Goal: Task Accomplishment & Management: Use online tool/utility

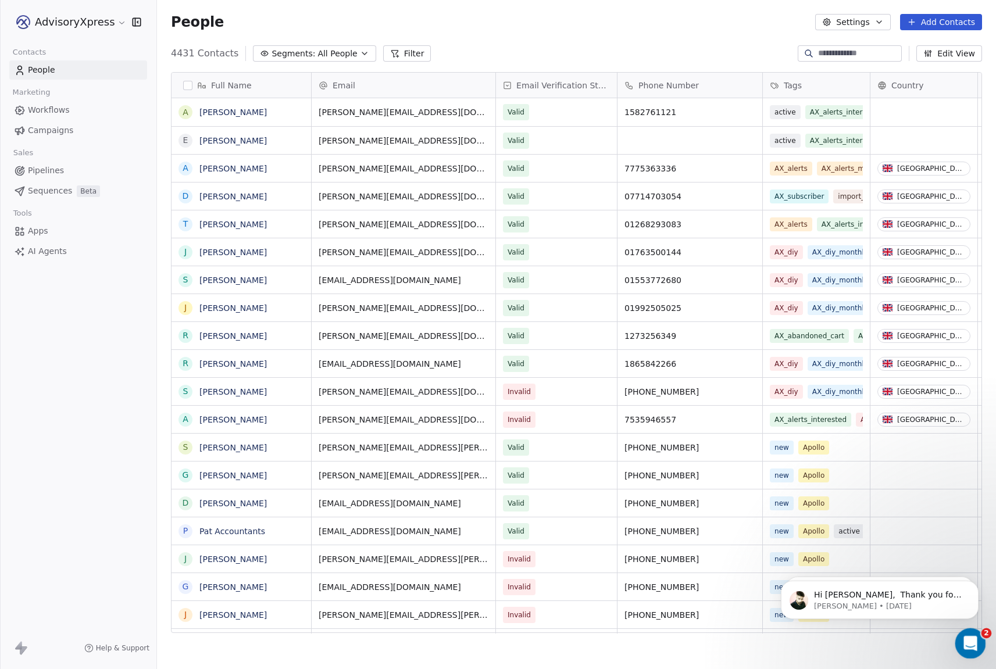
click at [965, 634] on icon "Open Intercom Messenger" at bounding box center [968, 641] width 19 height 19
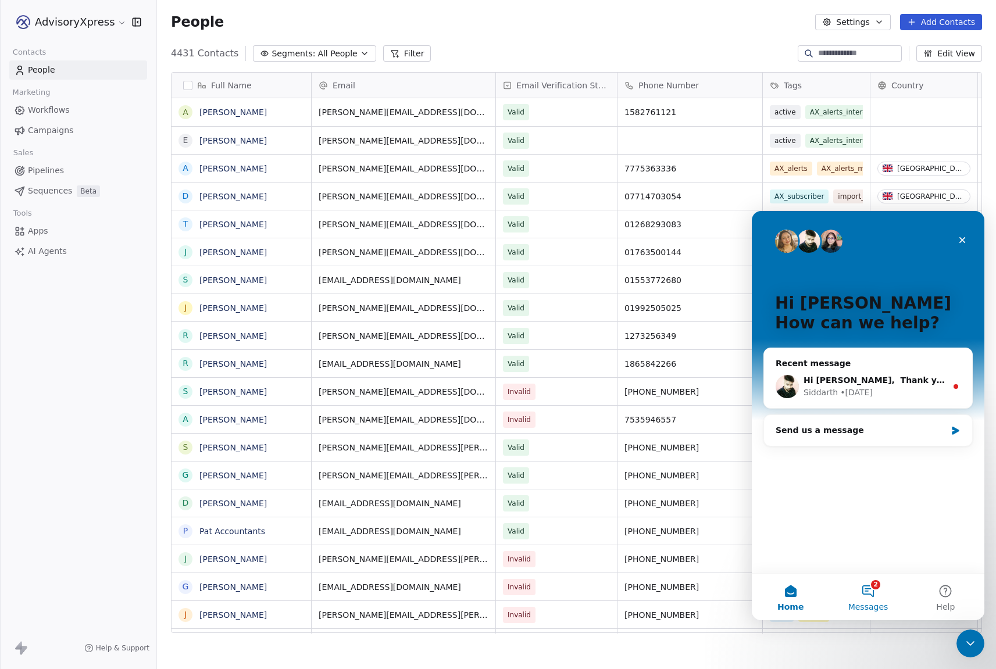
click at [866, 598] on button "2 Messages" at bounding box center [867, 597] width 77 height 47
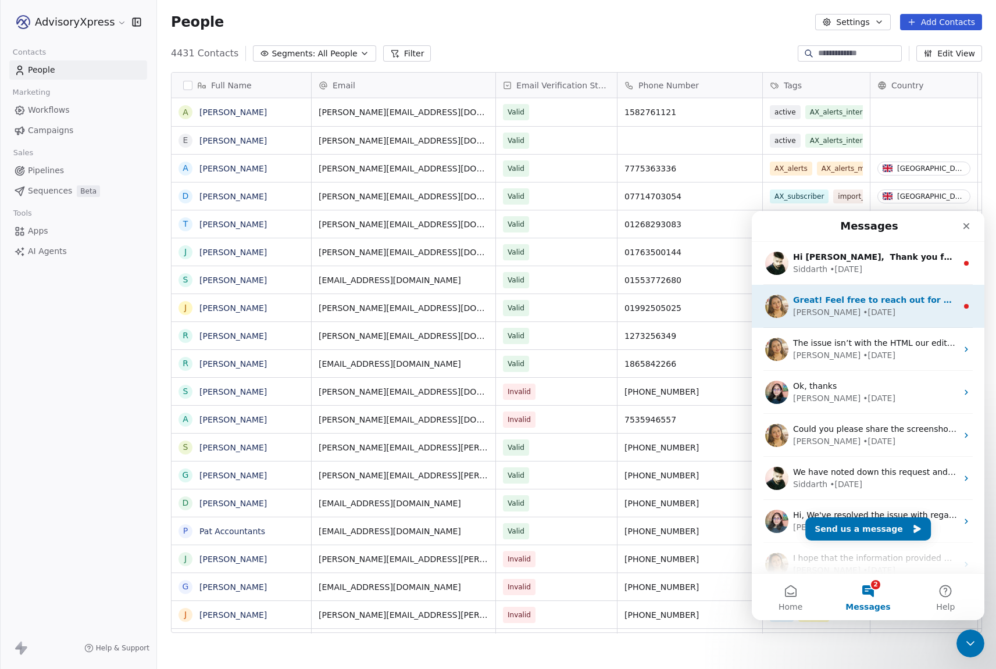
click at [881, 315] on div "[PERSON_NAME] • [DATE]" at bounding box center [875, 312] width 164 height 12
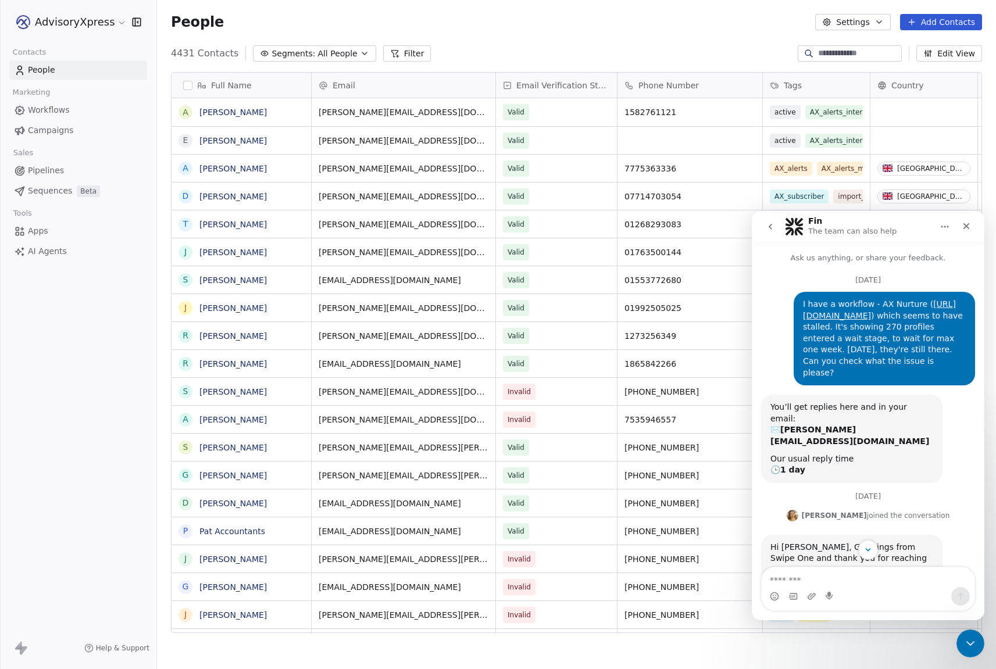
click at [766, 225] on icon "go back" at bounding box center [770, 226] width 9 height 9
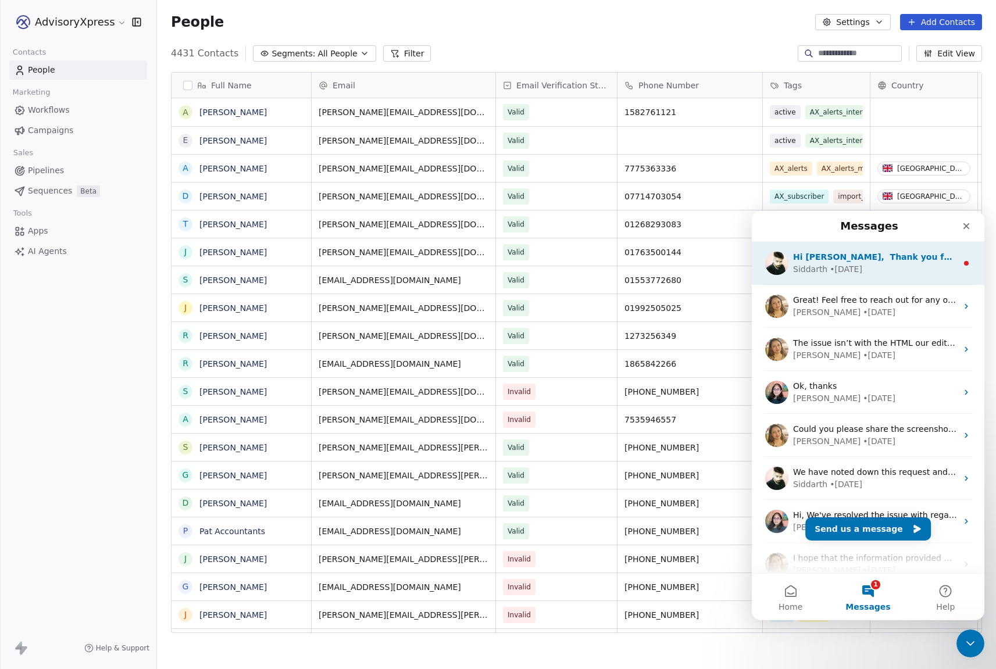
click at [841, 271] on div "• [DATE]" at bounding box center [846, 269] width 33 height 12
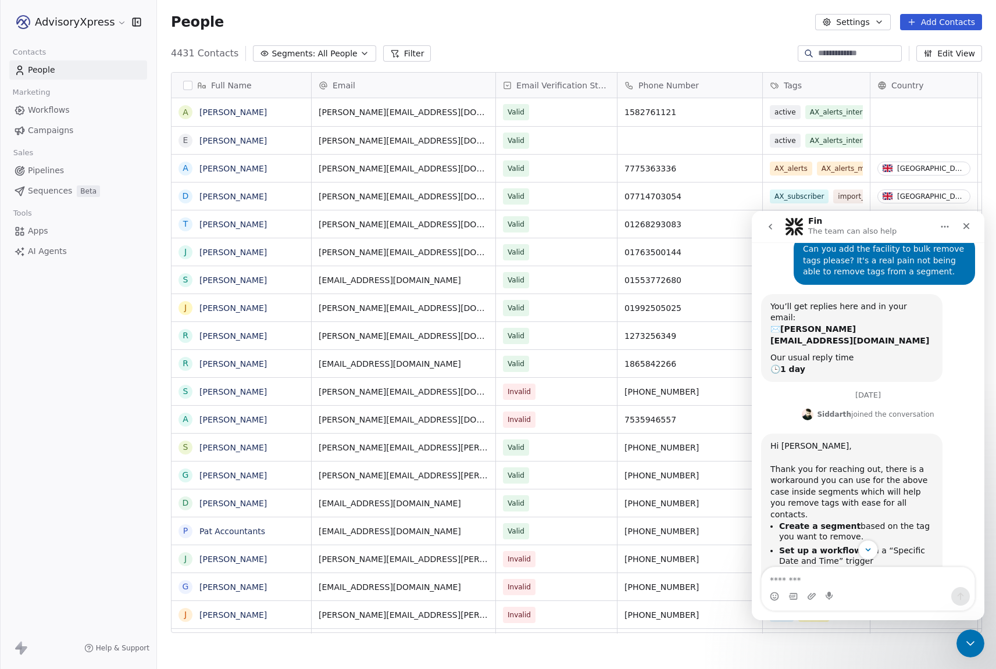
scroll to position [45, 0]
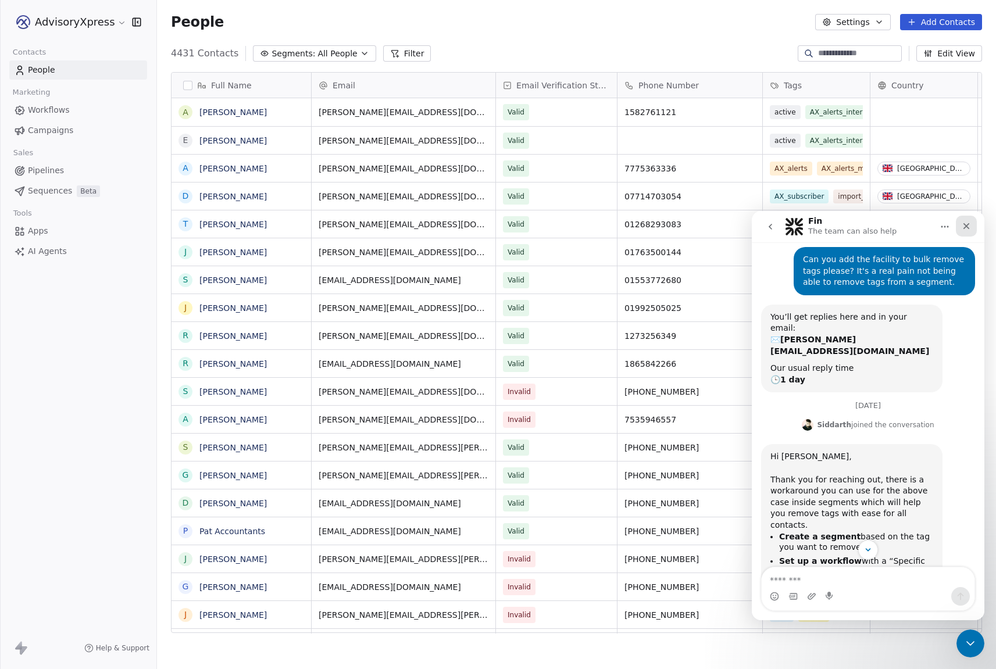
click at [970, 224] on icon "Close" at bounding box center [965, 225] width 9 height 9
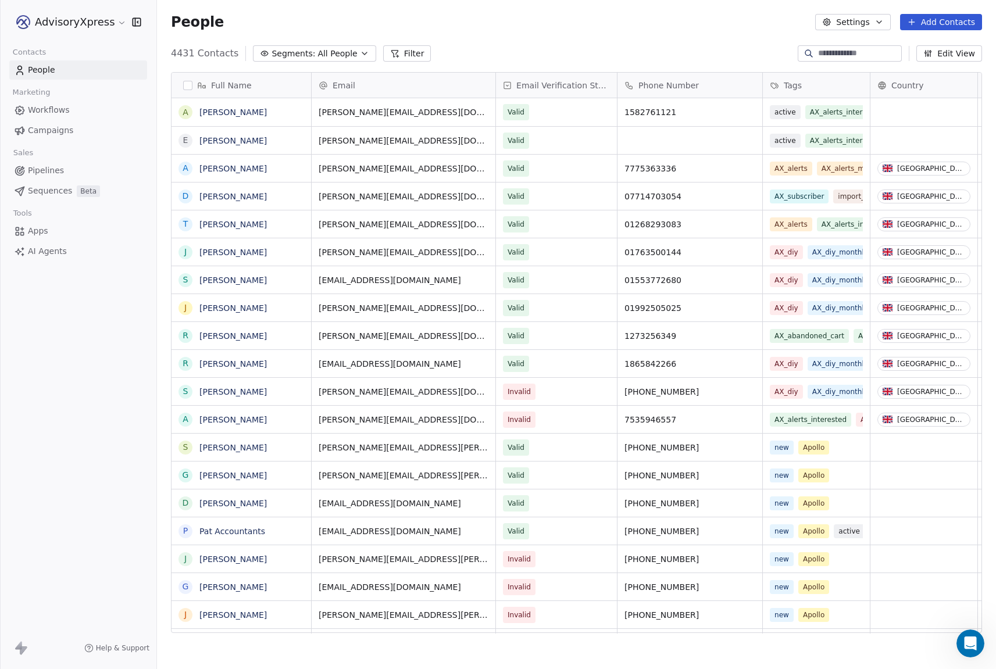
scroll to position [0, 0]
click at [818, 55] on input at bounding box center [858, 54] width 81 height 12
click at [390, 52] on icon at bounding box center [394, 53] width 9 height 9
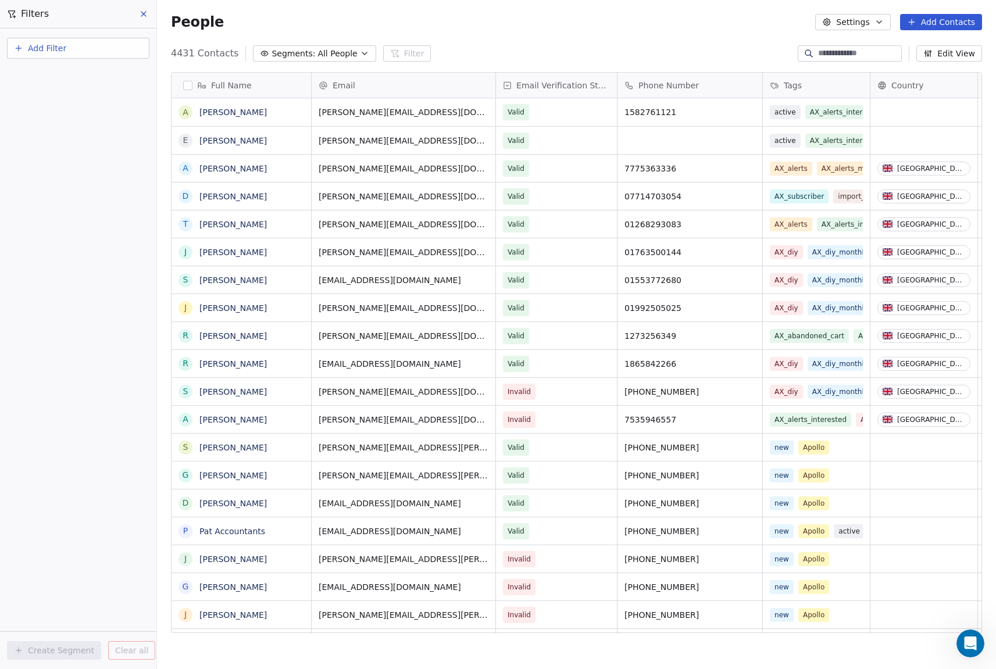
click at [70, 50] on button "Add Filter" at bounding box center [78, 48] width 142 height 21
click at [55, 73] on span "Contact properties" at bounding box center [57, 76] width 76 height 12
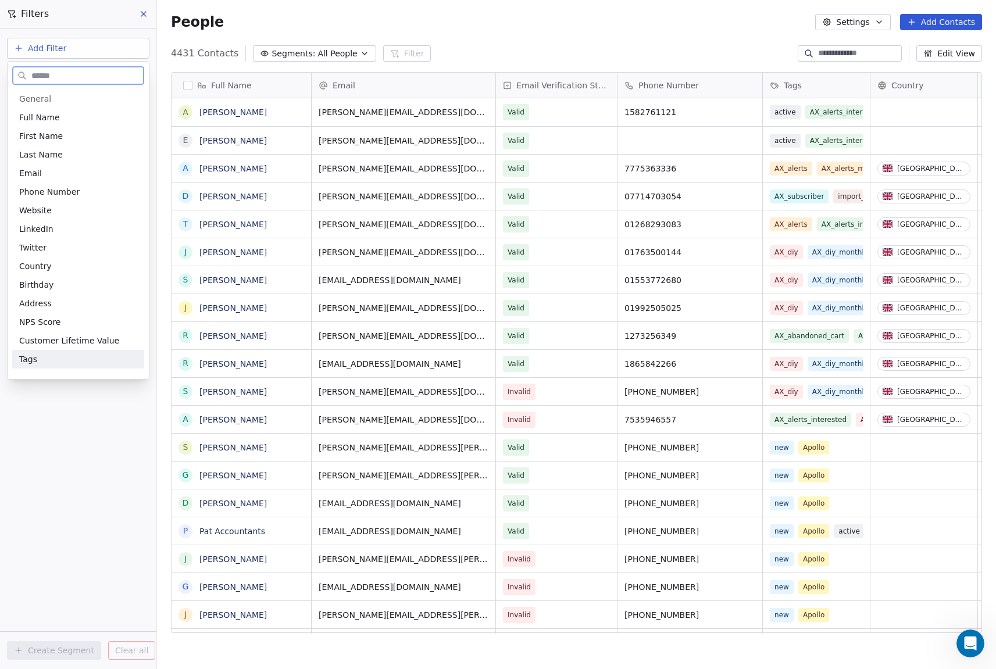
click at [21, 358] on span "Tags" at bounding box center [28, 359] width 18 height 12
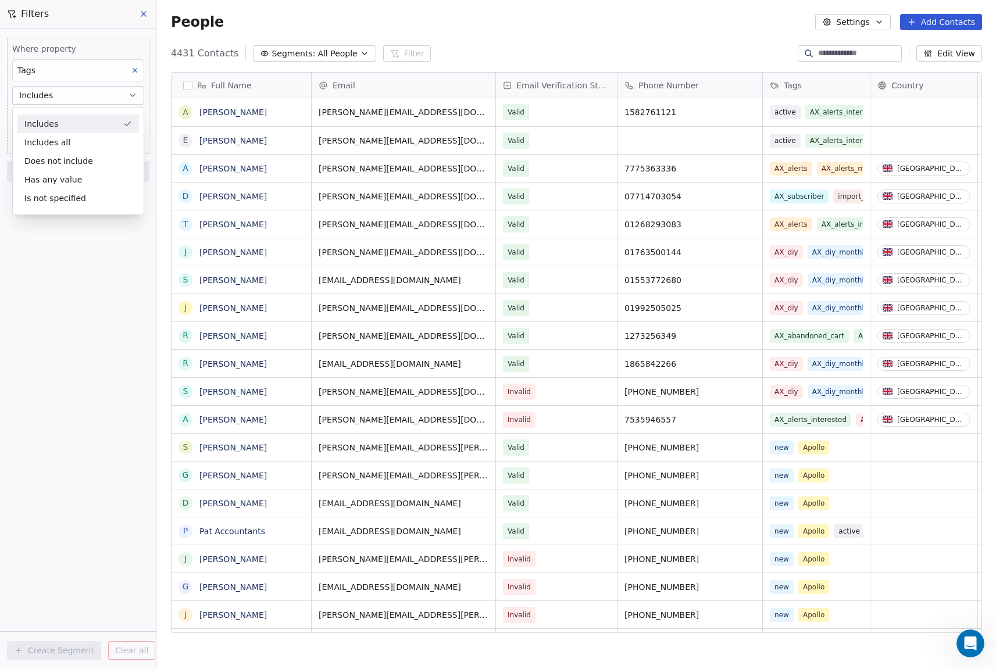
click at [63, 118] on div "Includes" at bounding box center [77, 124] width 121 height 19
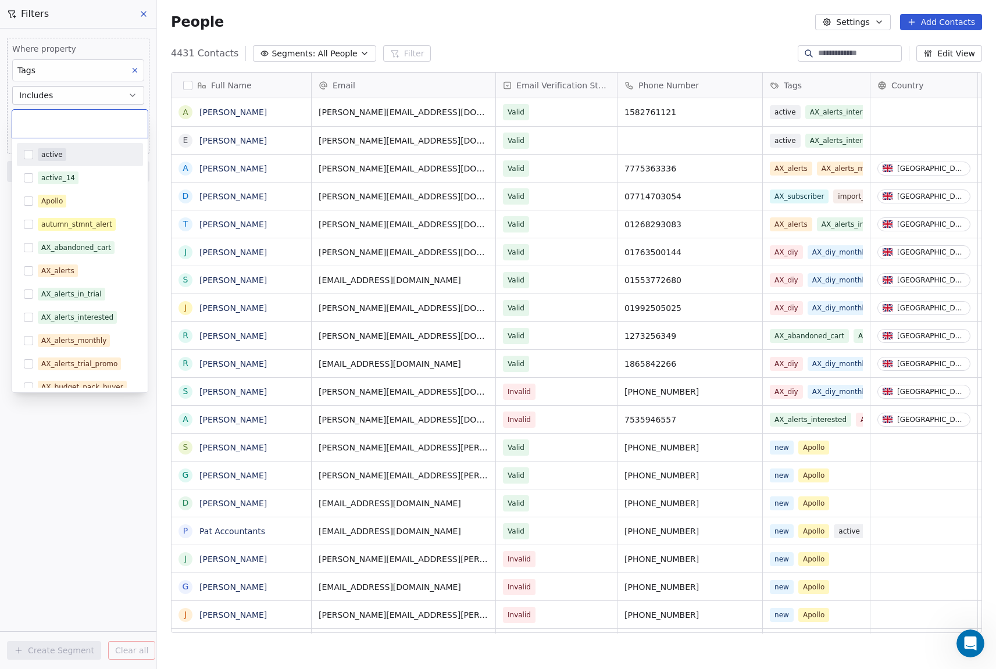
click at [64, 115] on body "AdvisoryXpress Contacts People Marketing Workflows Campaigns Sales Pipelines Se…" at bounding box center [498, 334] width 996 height 669
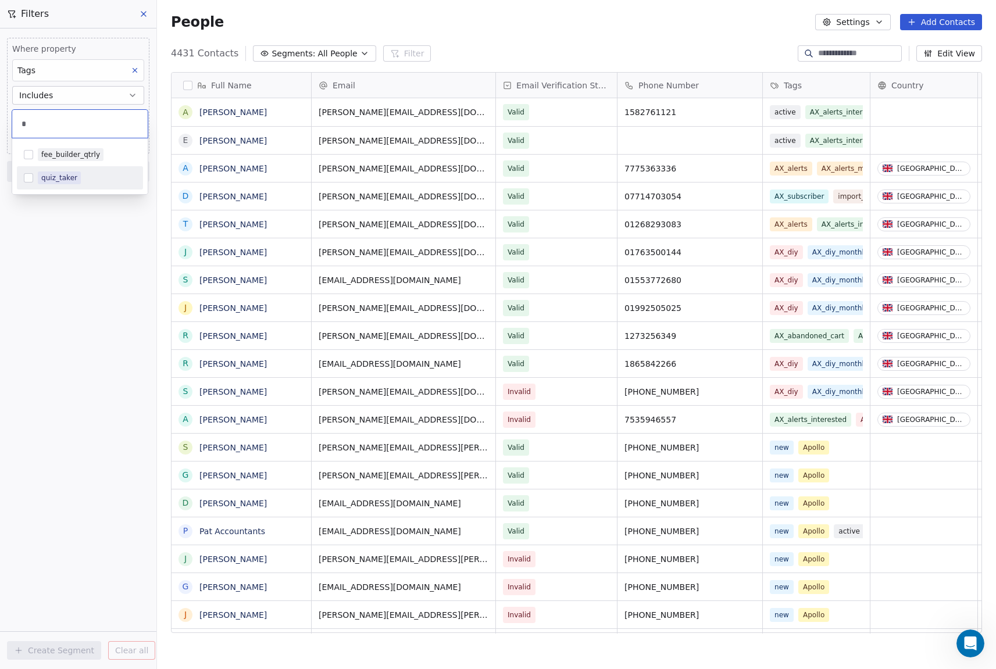
type input "*"
click at [27, 177] on button "Suggestions" at bounding box center [28, 177] width 9 height 9
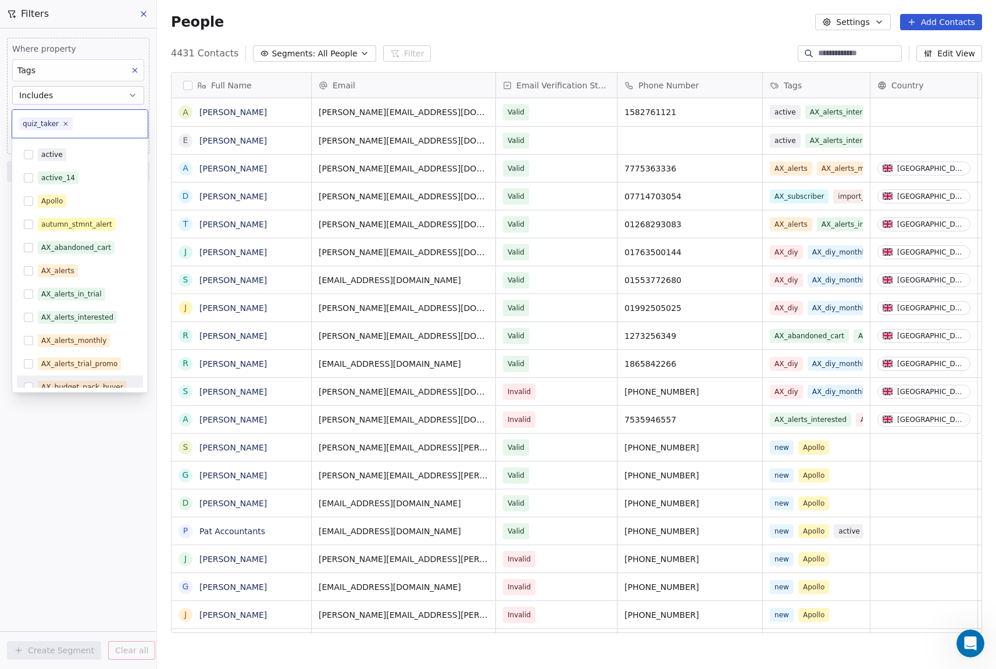
click at [78, 445] on html "AdvisoryXpress Contacts People Marketing Workflows Campaigns Sales Pipelines Se…" at bounding box center [498, 334] width 996 height 669
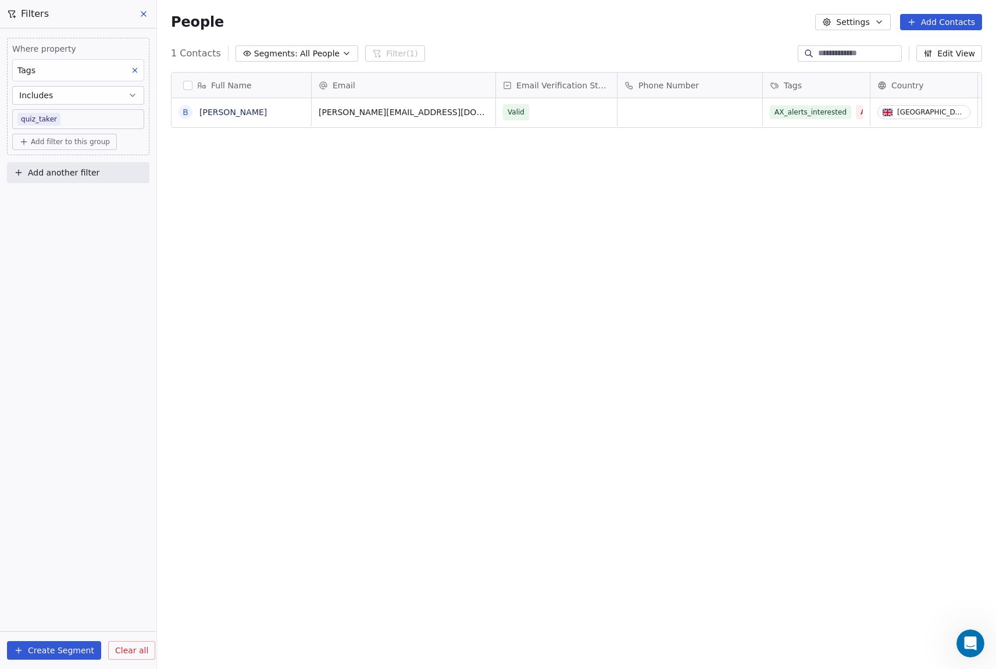
scroll to position [589, 839]
